Goal: Transaction & Acquisition: Purchase product/service

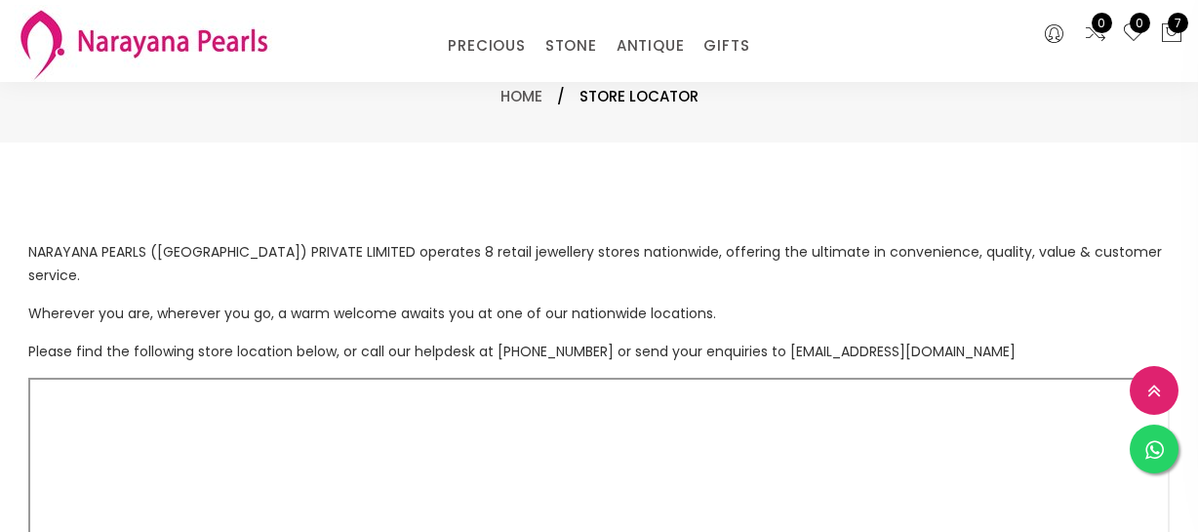
select select "INR"
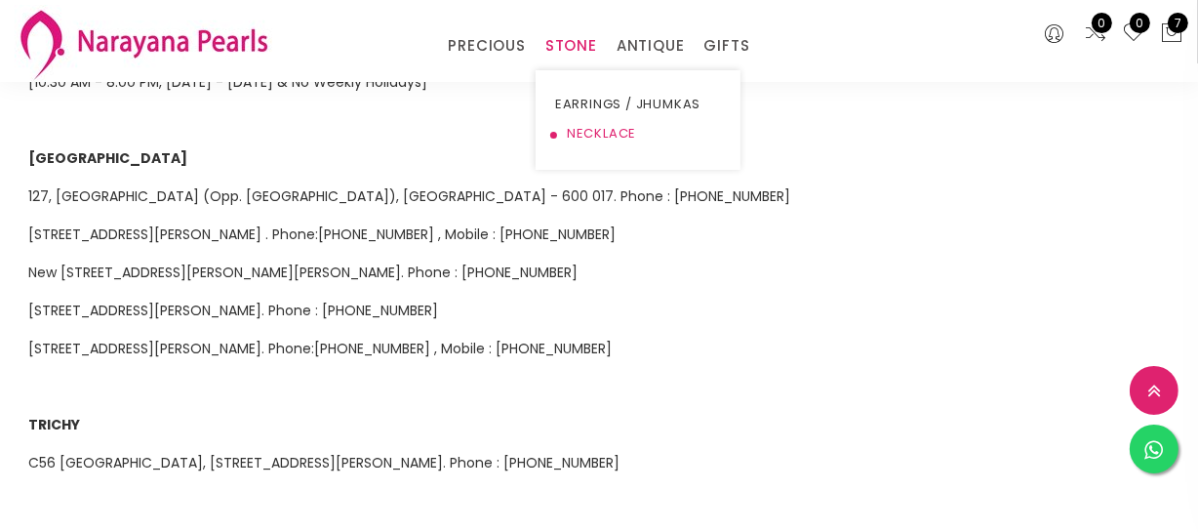
click at [580, 141] on link "NECKLACE" at bounding box center [638, 133] width 166 height 29
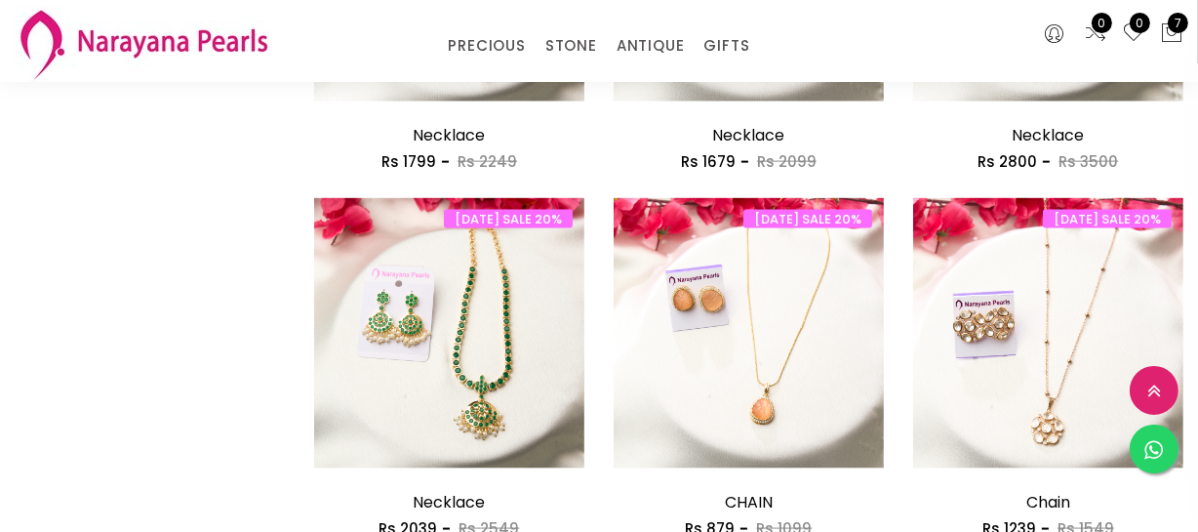
scroll to position [2572, 0]
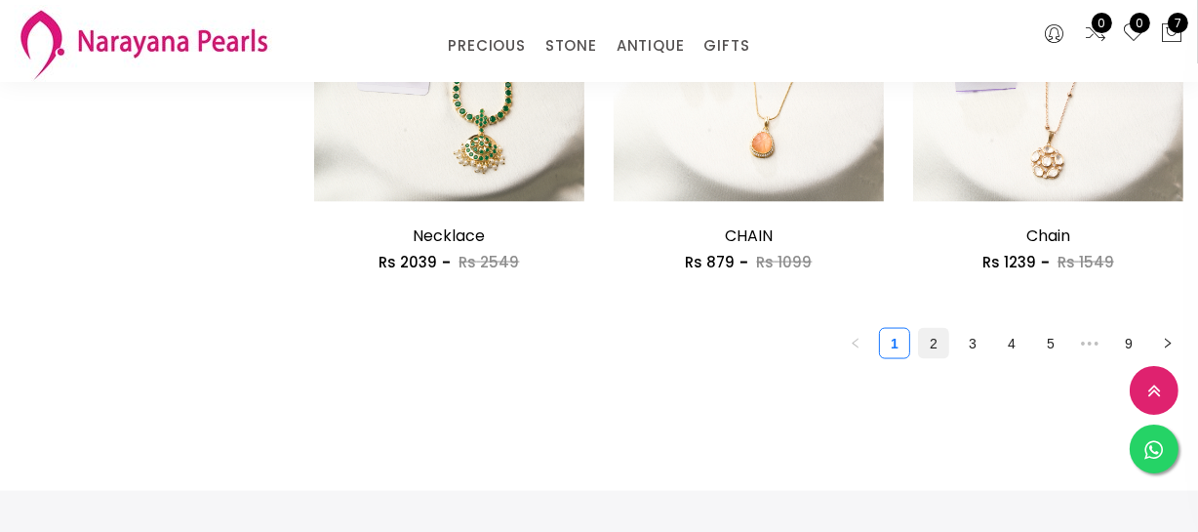
click at [934, 335] on link "2" at bounding box center [933, 343] width 29 height 29
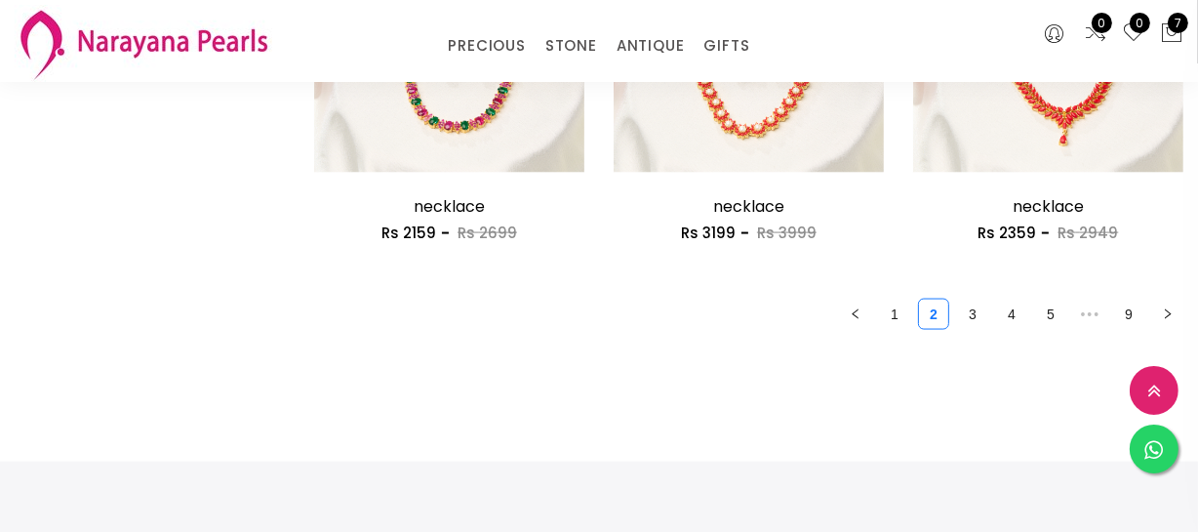
scroll to position [2661, 0]
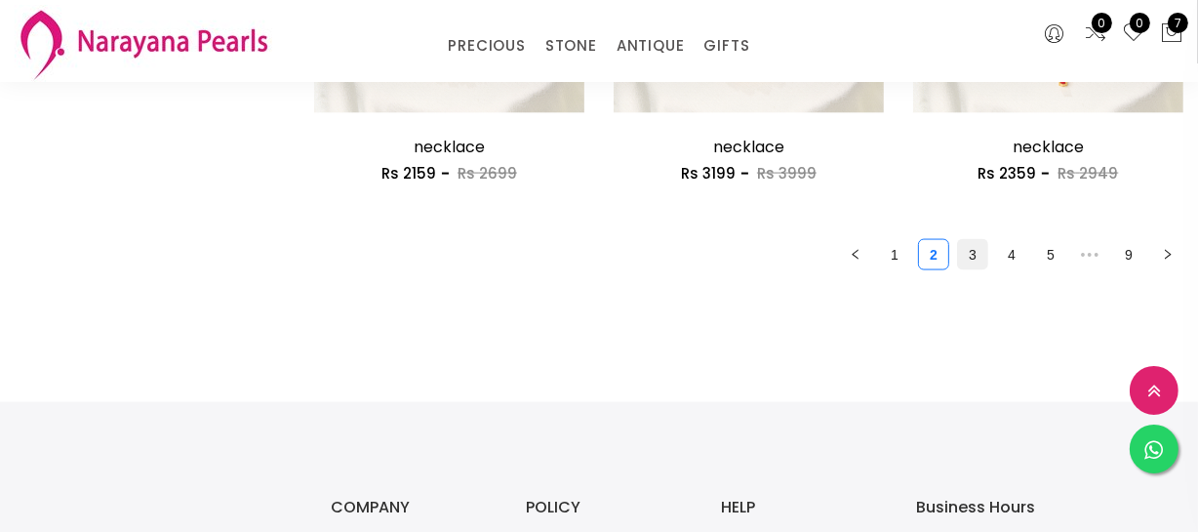
click at [965, 259] on link "3" at bounding box center [972, 254] width 29 height 29
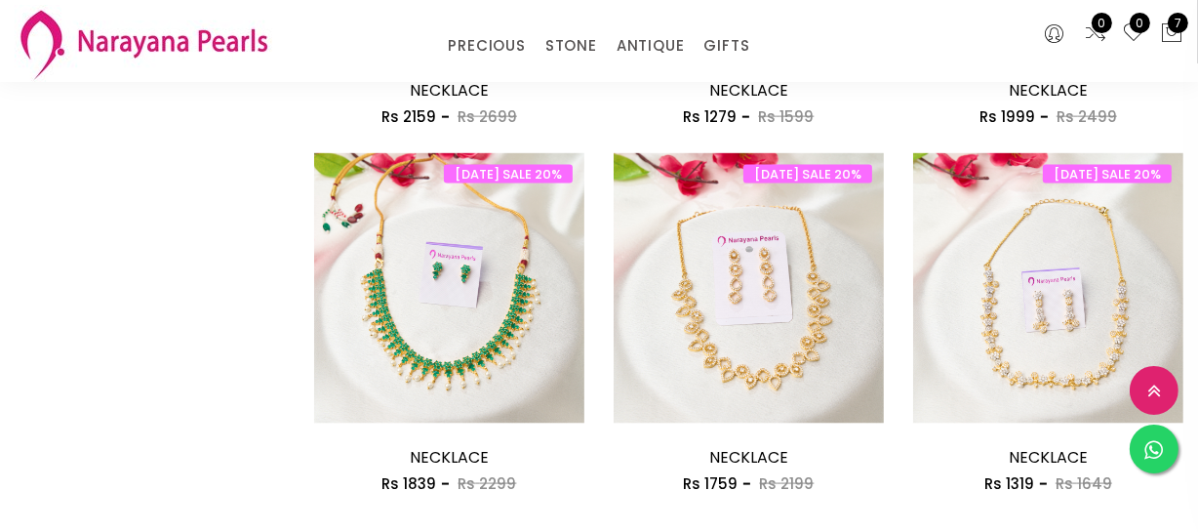
scroll to position [2483, 0]
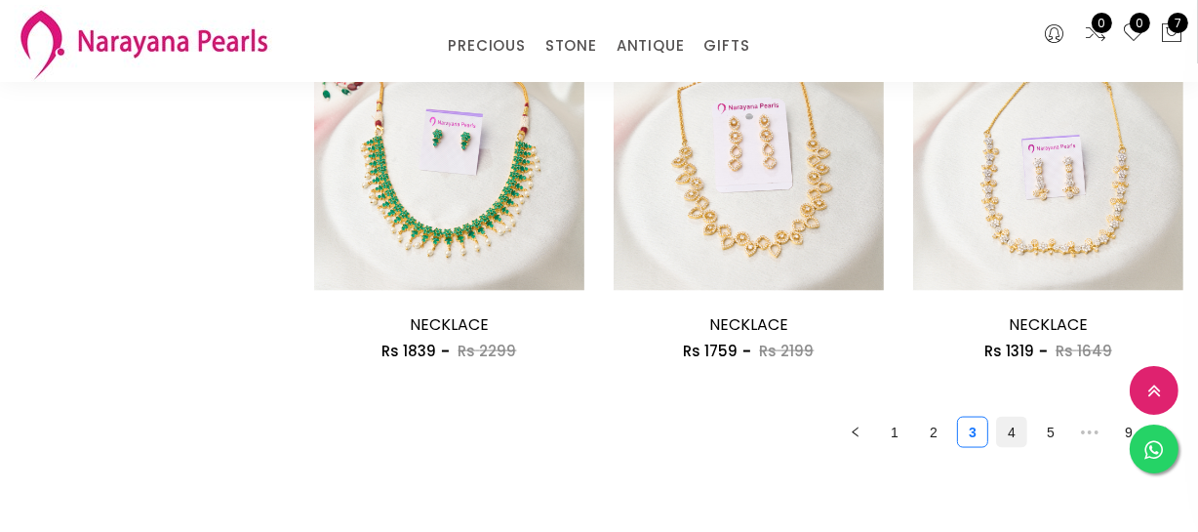
click at [1005, 428] on link "4" at bounding box center [1011, 432] width 29 height 29
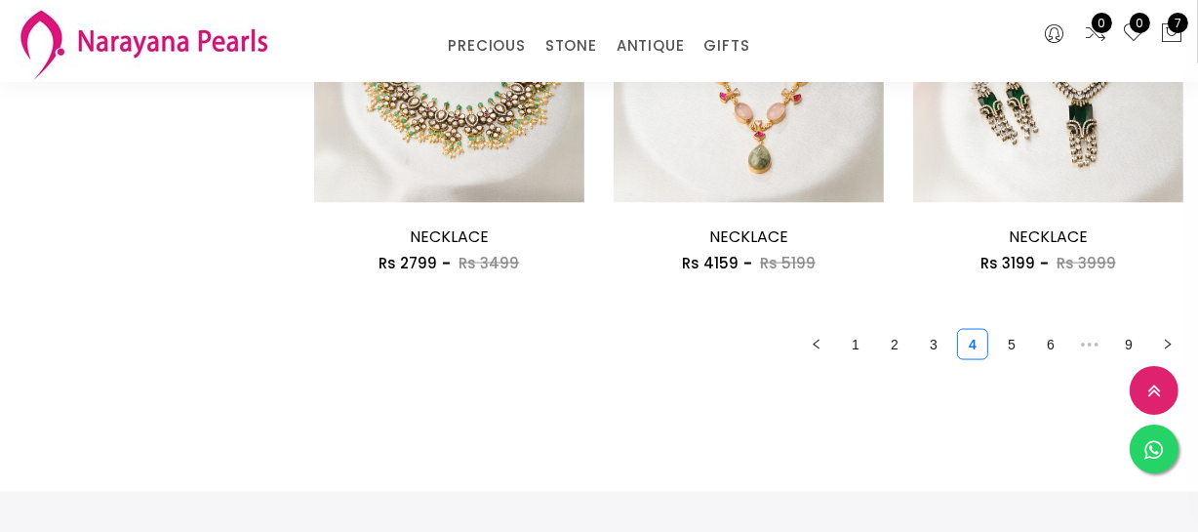
scroll to position [2572, 0]
click at [1013, 345] on link "5" at bounding box center [1011, 343] width 29 height 29
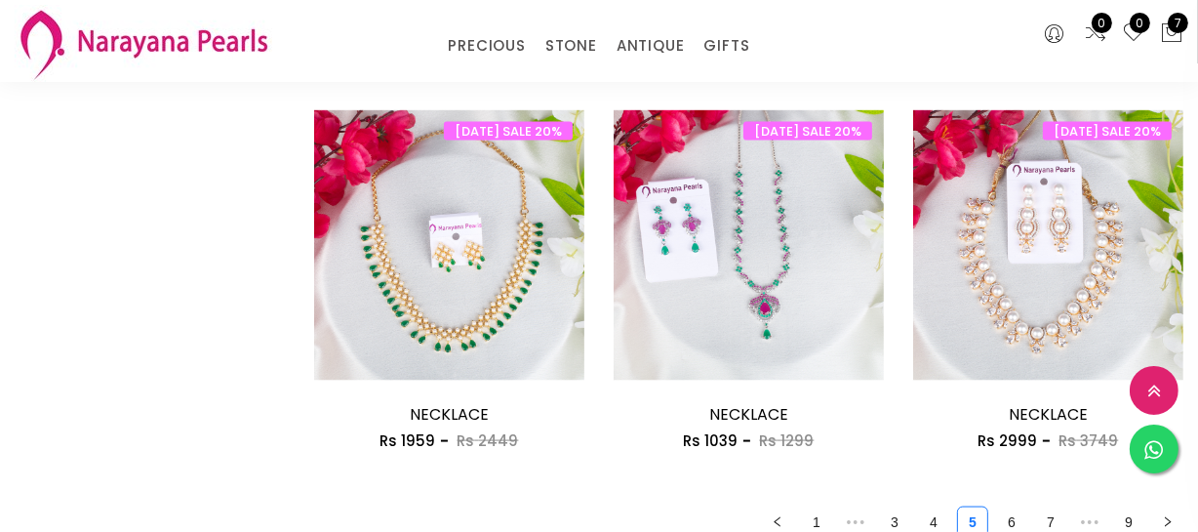
scroll to position [2572, 0]
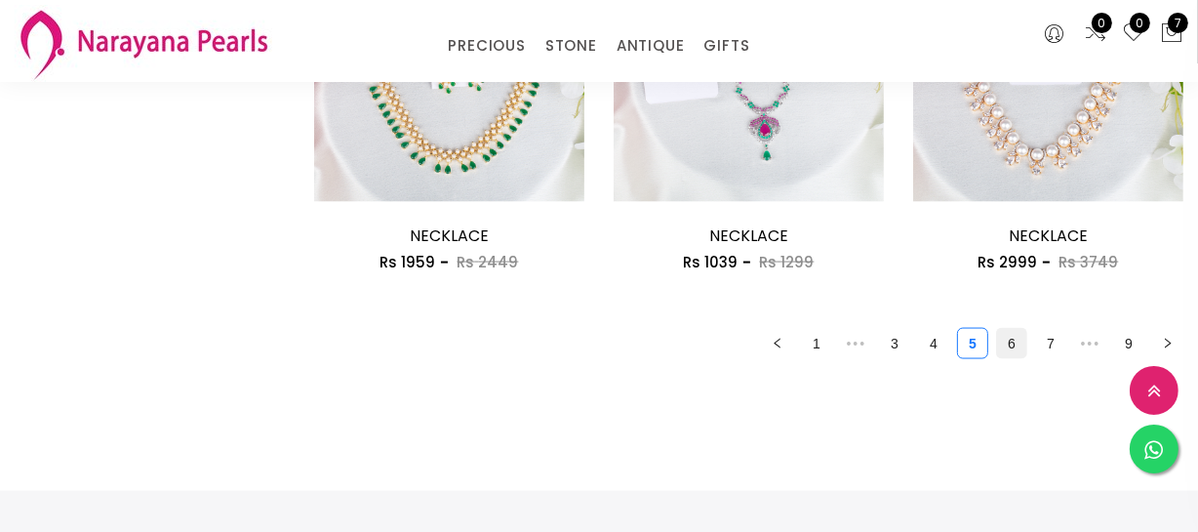
click at [1016, 351] on link "6" at bounding box center [1011, 343] width 29 height 29
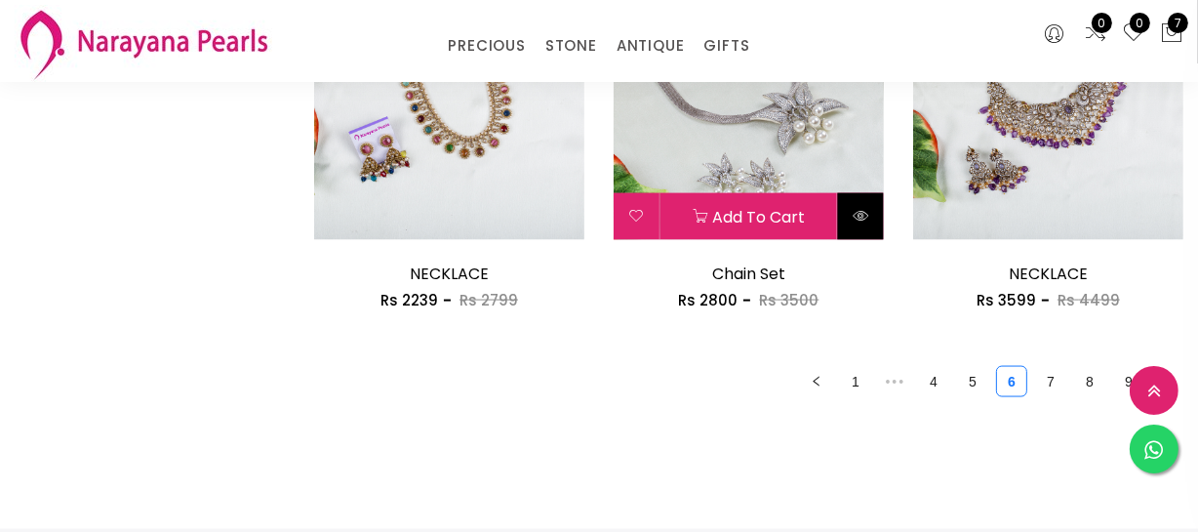
scroll to position [2572, 0]
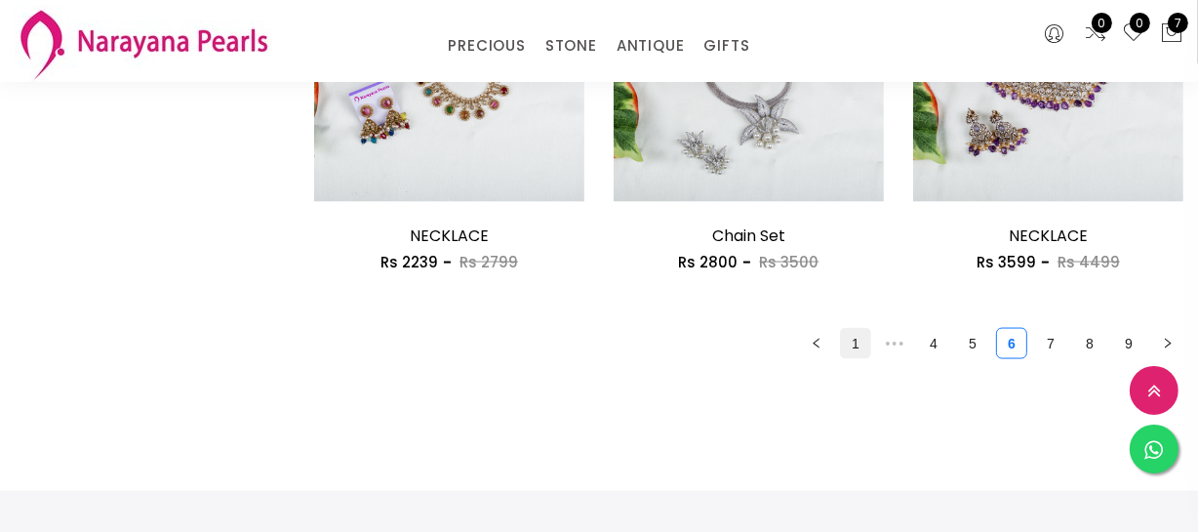
click at [858, 343] on link "1" at bounding box center [855, 343] width 29 height 29
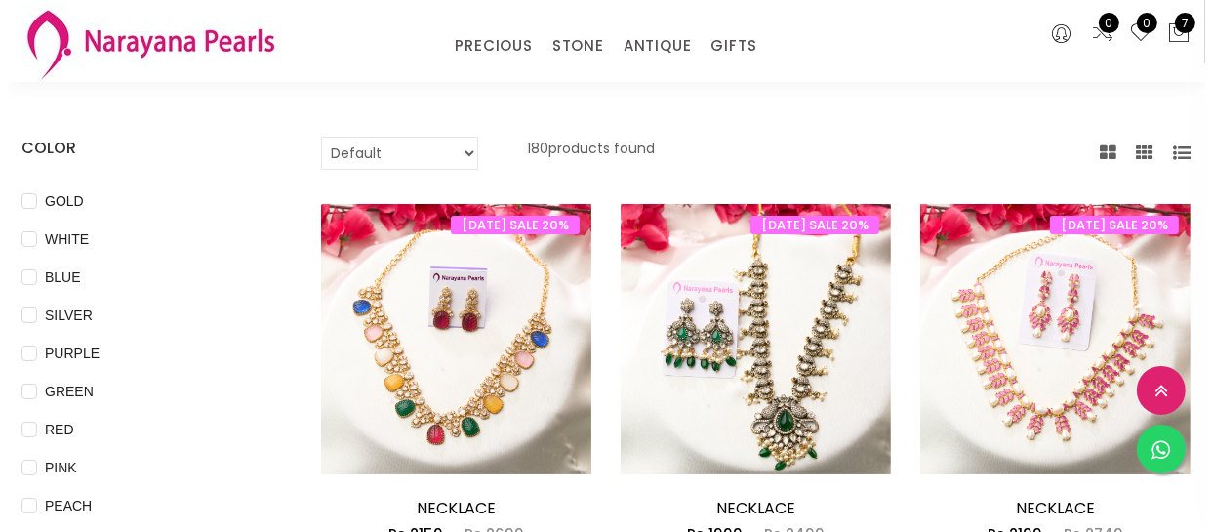
scroll to position [265, 0]
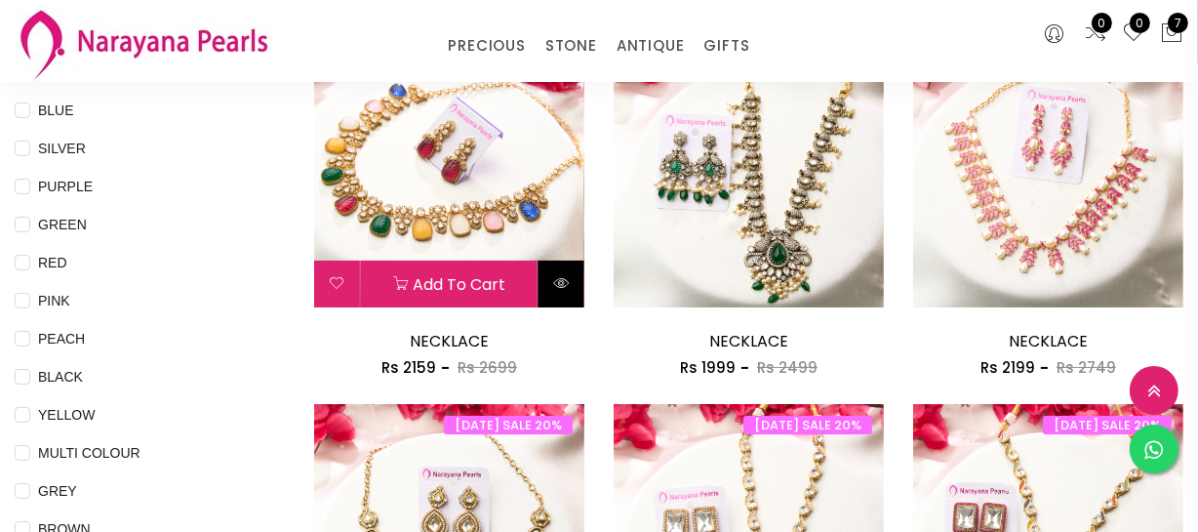
click at [566, 295] on button at bounding box center [562, 284] width 46 height 47
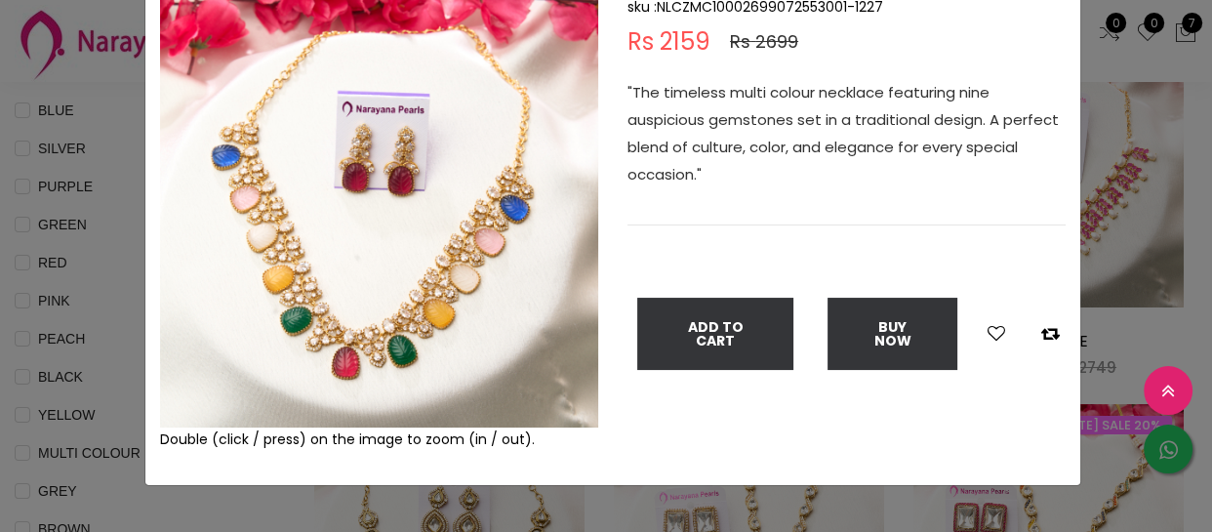
scroll to position [177, 0]
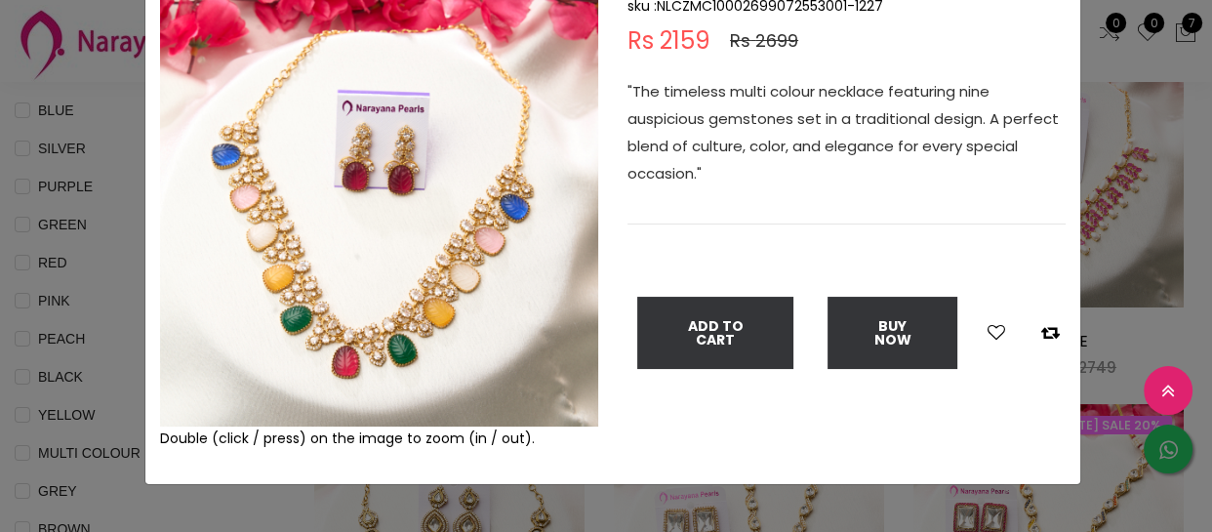
click at [358, 344] on img at bounding box center [379, 207] width 438 height 438
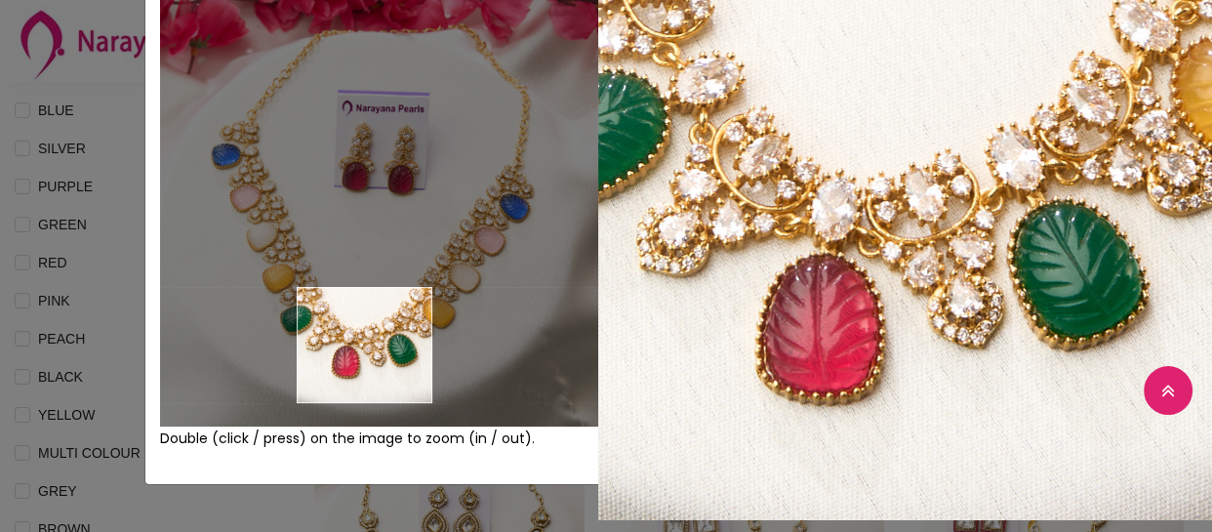
click at [358, 344] on img at bounding box center [379, 207] width 438 height 438
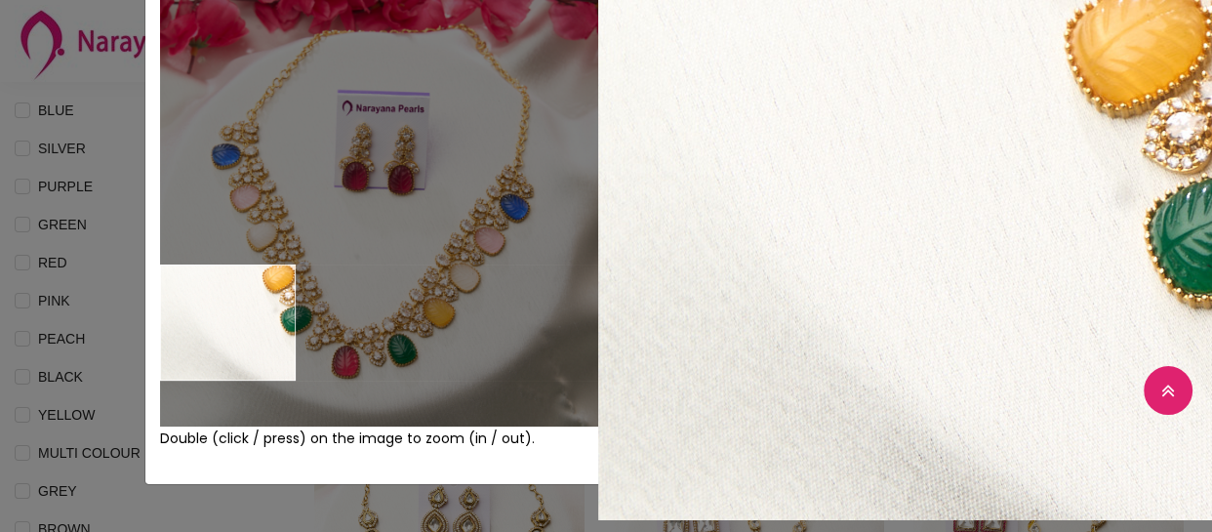
click at [92, 312] on div "× Close Double (click / press) on the image to zoom (in / out). NECKLACE sku : …" at bounding box center [606, 266] width 1212 height 532
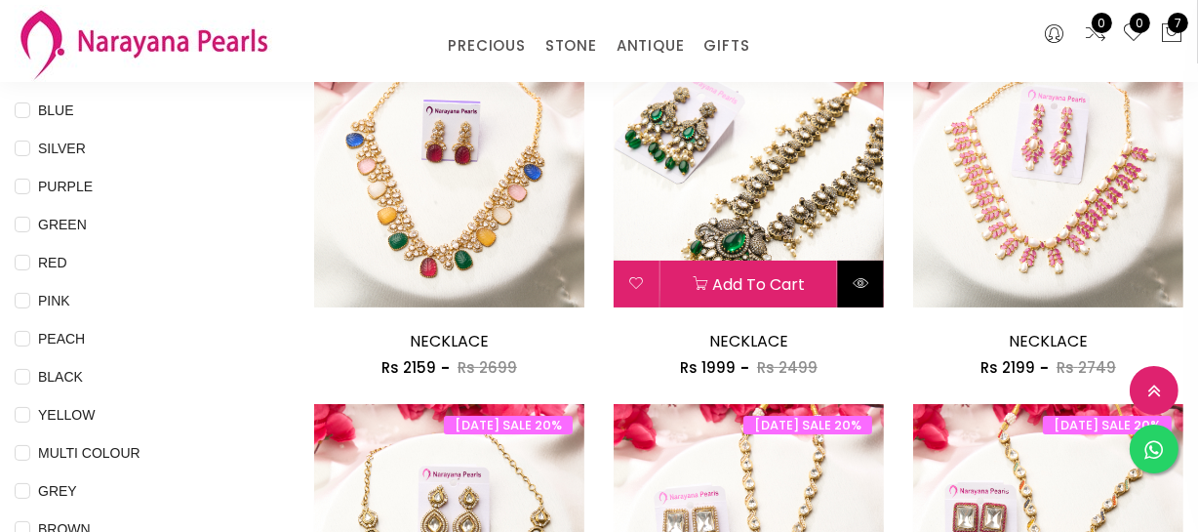
click at [854, 276] on icon at bounding box center [861, 283] width 16 height 16
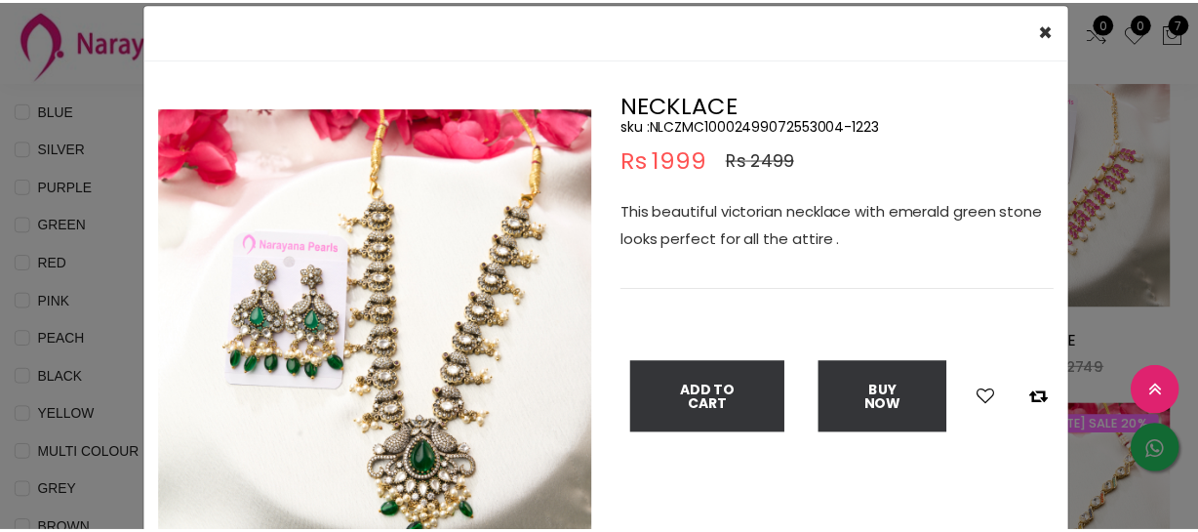
scroll to position [88, 0]
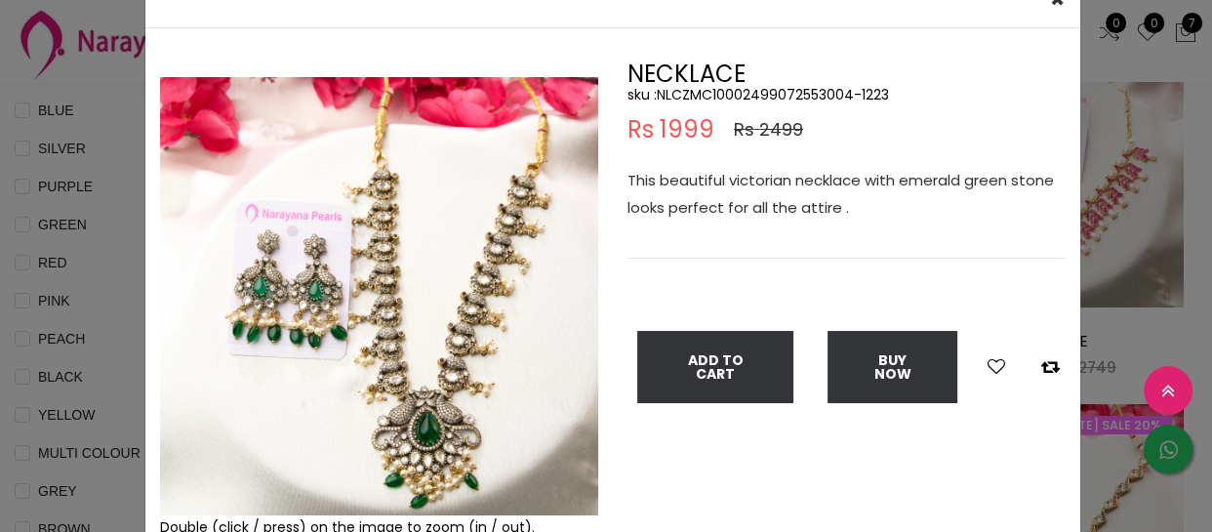
click at [401, 390] on img at bounding box center [379, 296] width 438 height 438
click at [401, 391] on img at bounding box center [379, 296] width 438 height 438
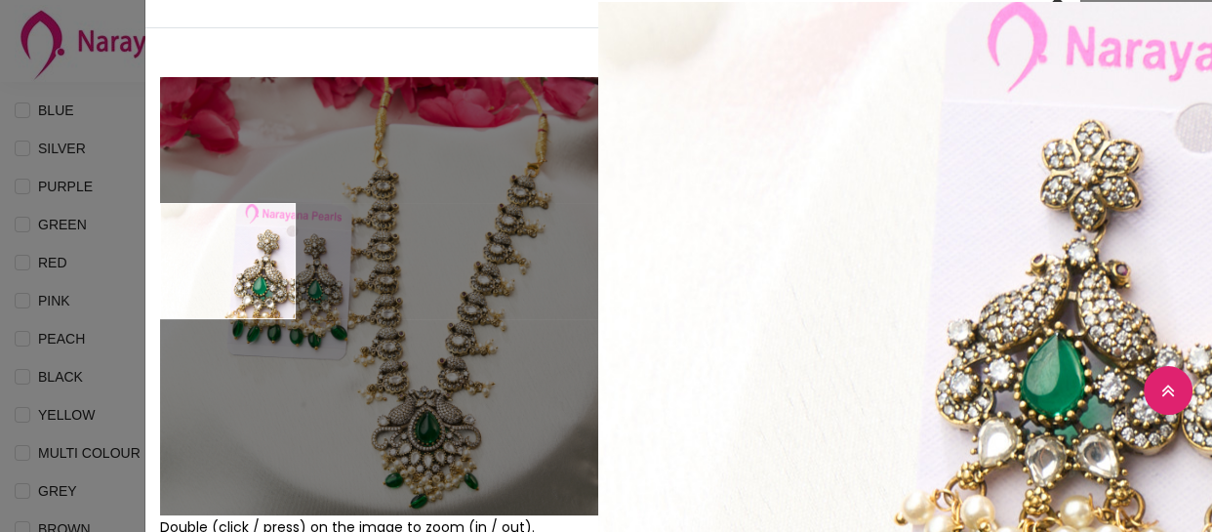
click at [68, 251] on div "× Close Double (click / press) on the image to zoom (in / out). NECKLACE sku : …" at bounding box center [606, 266] width 1212 height 532
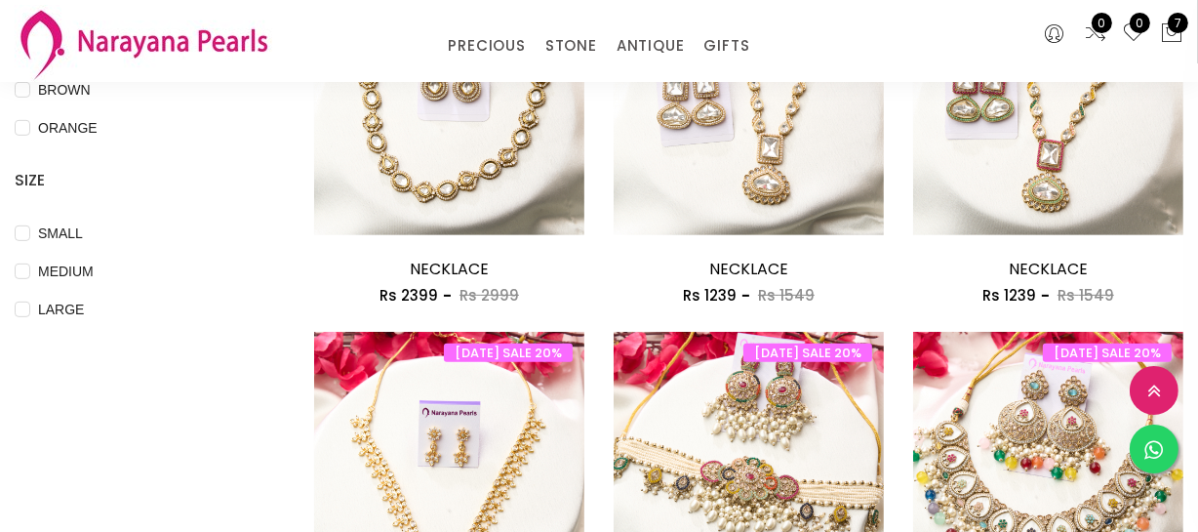
scroll to position [709, 0]
